Goal: Task Accomplishment & Management: Use online tool/utility

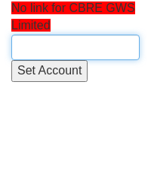
click at [47, 46] on input "text" at bounding box center [75, 48] width 128 height 26
click at [36, 36] on input "text" at bounding box center [75, 48] width 128 height 26
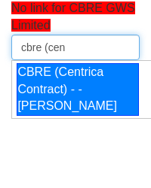
click at [57, 79] on li "CBRE (Centrica Contract) - - [PERSON_NAME]" at bounding box center [81, 90] width 139 height 58
type input "CBRE (Centrica Contract) - - [PERSON_NAME]"
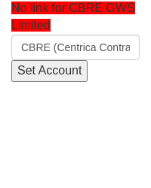
click at [54, 75] on input "Set Account" at bounding box center [49, 71] width 76 height 22
